Goal: Task Accomplishment & Management: Complete application form

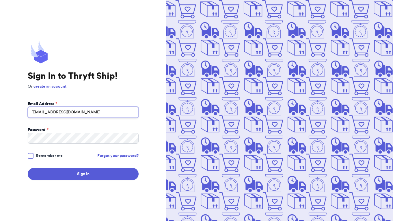
type input "[EMAIL_ADDRESS][DOMAIN_NAME]"
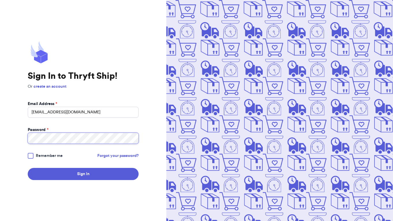
click at [83, 174] on button "Sign In" at bounding box center [83, 174] width 111 height 12
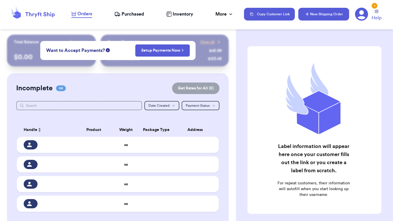
click at [321, 16] on button "New Shipping Order" at bounding box center [323, 14] width 51 height 13
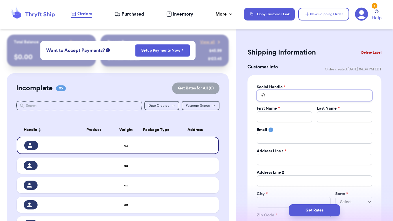
click at [305, 95] on input "Total Amount Paid" at bounding box center [313, 95] width 115 height 11
type input "k"
type input "kh"
type input "K"
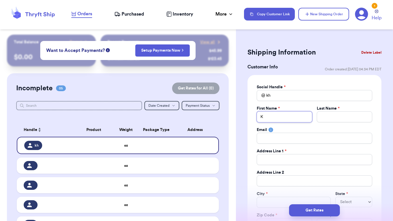
type input "Ka"
type input "Kal"
type input "Kala"
type input "Kalay"
type input "Kalaya"
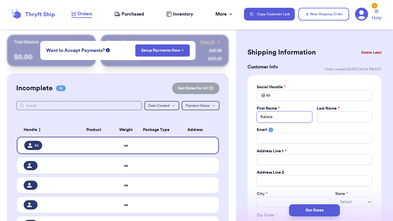
type input "Kalaya"
type input "Kalaya H"
type input "Kalaya He"
type input "Kalaya Her"
type input "[PERSON_NAME]"
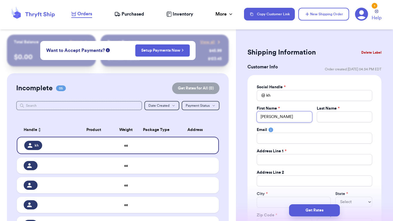
type input "[PERSON_NAME]"
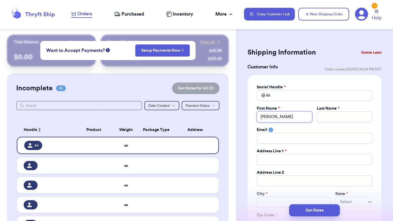
type input "[PERSON_NAME]"
click at [301, 114] on input "[PERSON_NAME]" at bounding box center [283, 116] width 55 height 11
click at [297, 115] on input "Kalaya Hernandez" at bounding box center [283, 116] width 55 height 11
type input "Kalaya Hernande"
type input "Kalaya Hernand"
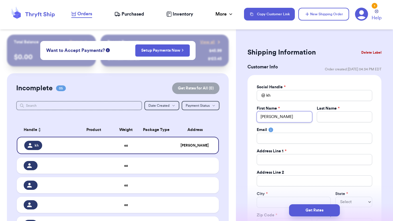
type input "Kalaya Hernan"
type input "Kalaya Herna"
type input "Kalaya Hern"
type input "Kalaya Her"
type input "Kalaya He"
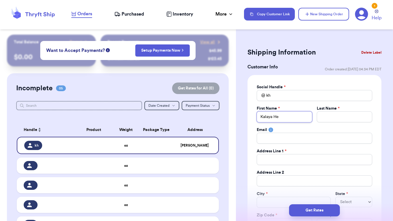
type input "Kalaya H"
type input "Kalaya"
type input "H"
type input "He"
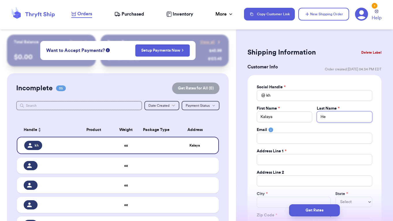
type input "Her"
type input "Hern"
type input "Herna"
type input "Hernan"
type input "Hernand"
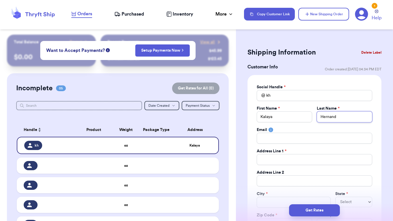
type input "Hernande"
type input "Hernandez"
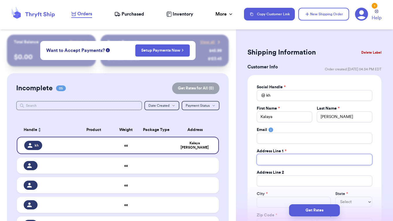
type input "7"
type input "73"
type input "738"
type input "738 H"
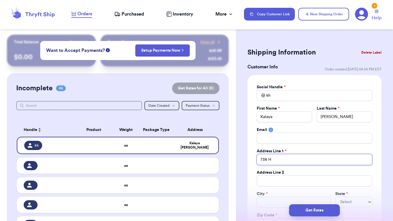
type input "738 Hi"
type input "738 Hil"
type input "738 Hill"
type input "738 Hills"
type input "738 Hillsi"
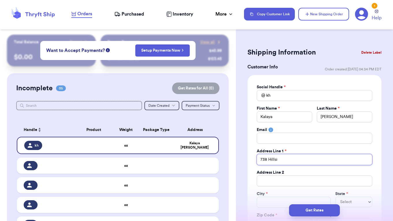
type input "738 Hillsid"
type input "738 Hillside"
type input "738 Hillside A"
type input "738 Hillside Av"
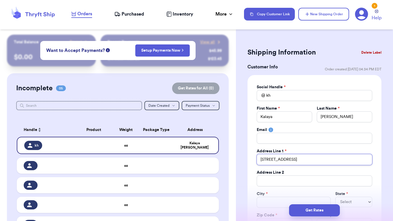
type input "738 Hillside Ave"
type input "738 Hillside Ave."
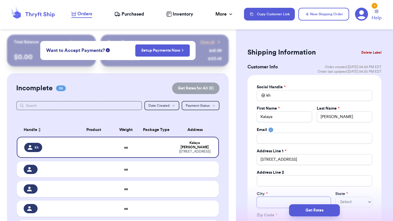
type input "L"
type input "La"
type input "Lak"
type input "Lake"
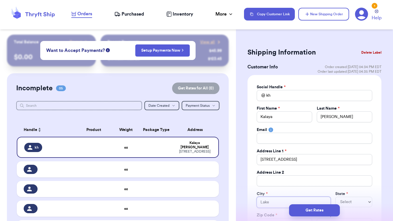
type input "Lake W"
type input "Lake Wa"
type input "Lake Wal"
type input "Lake Wale"
type input "Lake Wales"
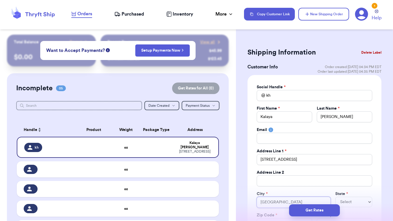
type input "Lake Wales"
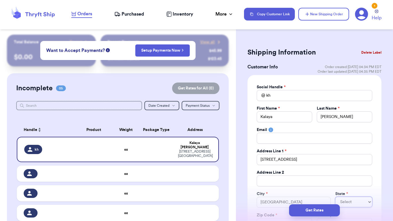
select select "FL"
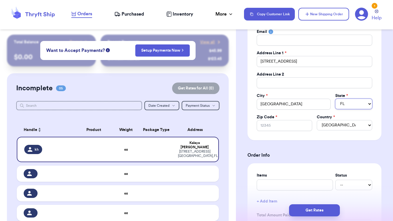
scroll to position [103, 0]
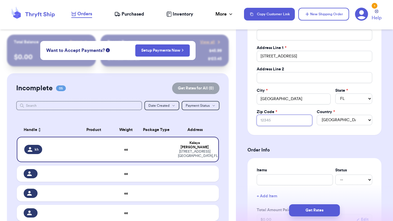
type input "4"
type input "3"
type input "33"
type input "338"
type input "3385"
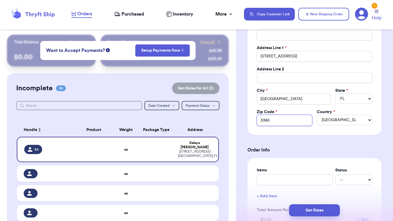
type input "33853"
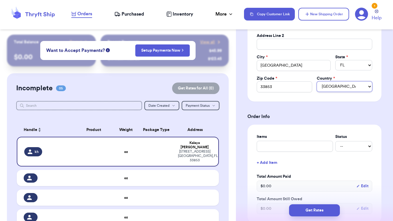
scroll to position [136, 0]
type input "H"
type input "Ha"
type input "Han"
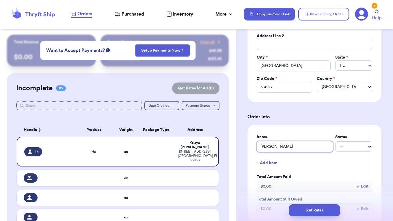
type input "Hann"
type input "Hanna"
type input "Hanna T"
type input "Hanna Ts"
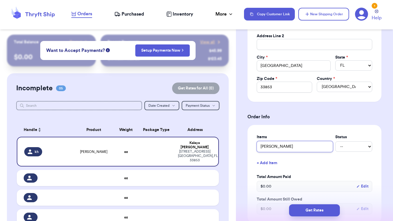
type input "Hanna Tsh"
type input "Hanna Tshi"
type input "Hanna Tshir"
type input "[PERSON_NAME]"
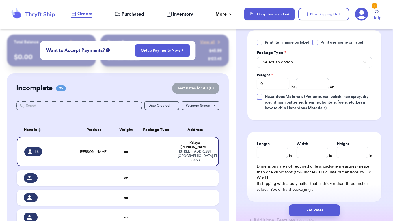
scroll to position [354, 0]
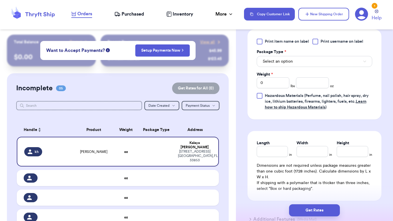
type input "[PERSON_NAME]"
click at [317, 82] on input "number" at bounding box center [312, 82] width 33 height 11
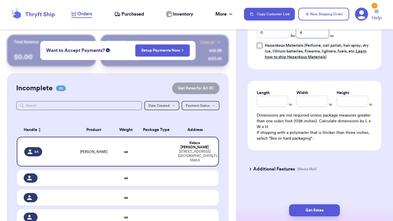
scroll to position [0, 0]
type input "4"
click at [312, 213] on button "Get Rates" at bounding box center [314, 210] width 51 height 12
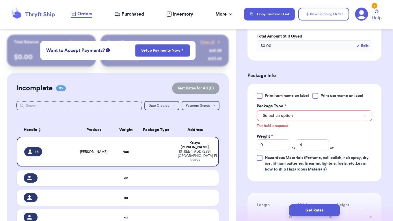
click at [285, 113] on span "Select an option" at bounding box center [278, 116] width 30 height 6
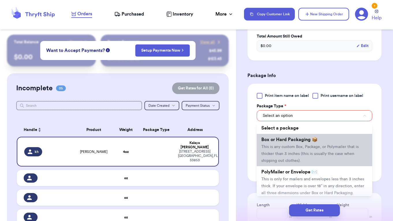
click at [281, 160] on li "Box or Hard Packaging 📦 This is any custom Box, Package, or Polymailer that is …" at bounding box center [313, 150] width 115 height 32
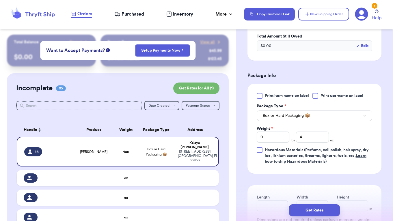
click at [266, 110] on button "Box or Hard Packaging 📦" at bounding box center [313, 115] width 115 height 11
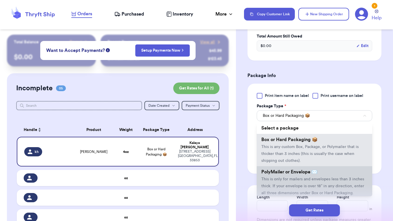
click at [274, 177] on span "This is only for mailers and envelopes less than 3 inches thick. If your envelo…" at bounding box center [312, 186] width 103 height 18
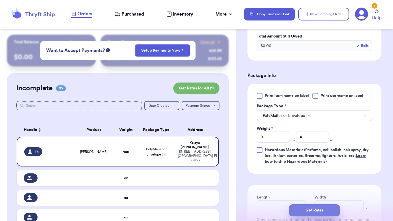
click at [314, 211] on button "Get Rates" at bounding box center [314, 210] width 51 height 12
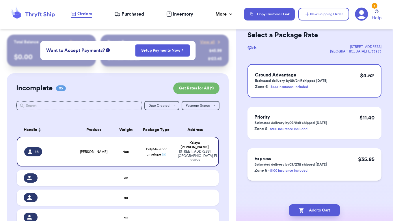
scroll to position [28, 0]
click at [310, 211] on button "Add to Cart" at bounding box center [314, 210] width 51 height 12
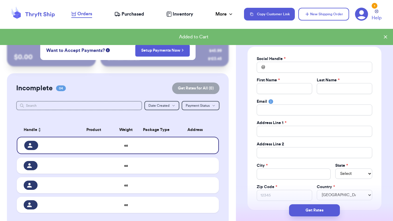
checkbox input "true"
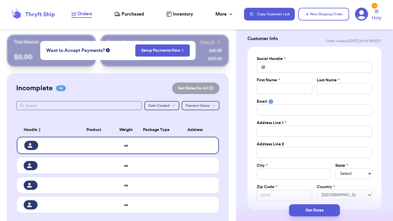
click at [31, 14] on icon at bounding box center [33, 14] width 46 height 16
click at [33, 17] on icon at bounding box center [33, 14] width 46 height 16
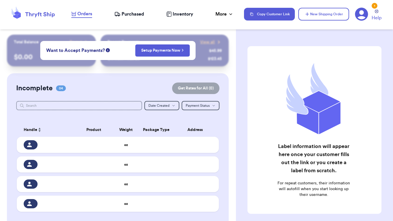
click at [84, 15] on span "Orders" at bounding box center [84, 13] width 15 height 7
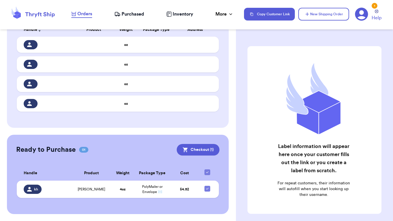
scroll to position [100, 0]
click at [196, 148] on button "Checkout ( 1 )" at bounding box center [198, 150] width 43 height 12
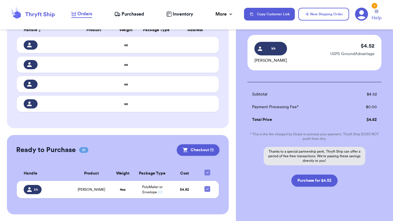
scroll to position [37, 0]
click at [312, 181] on button "Purchase for $4.52" at bounding box center [314, 180] width 46 height 12
checkbox input "false"
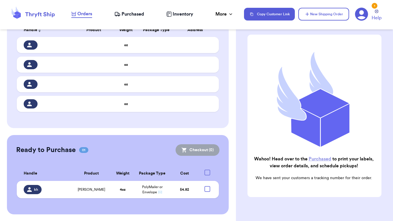
checkbox input "true"
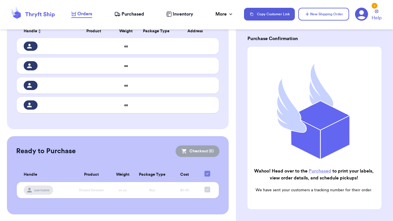
scroll to position [14, 0]
